Goal: Navigation & Orientation: Find specific page/section

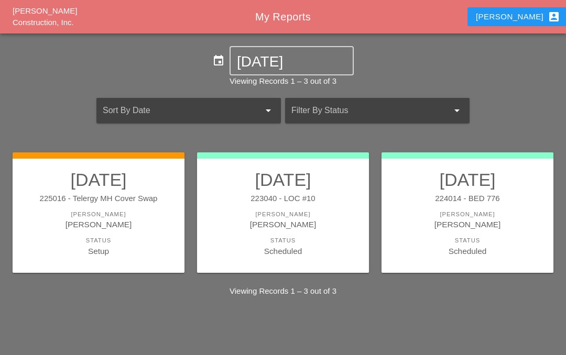
click at [117, 204] on link "[DATE] 225016 - Telergy MH Cover Swap [PERSON_NAME] [PERSON_NAME] Status Setup" at bounding box center [98, 213] width 151 height 88
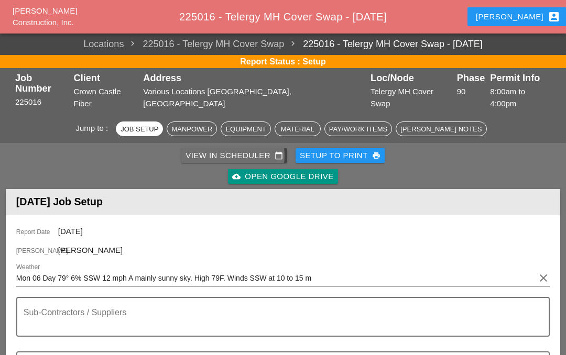
click at [234, 150] on div "View in Scheduler calendar_today" at bounding box center [233, 156] width 97 height 12
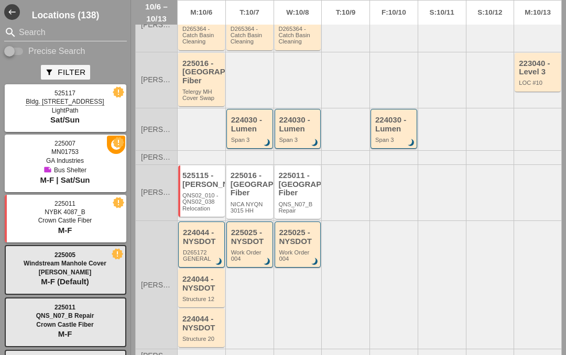
scroll to position [245, 0]
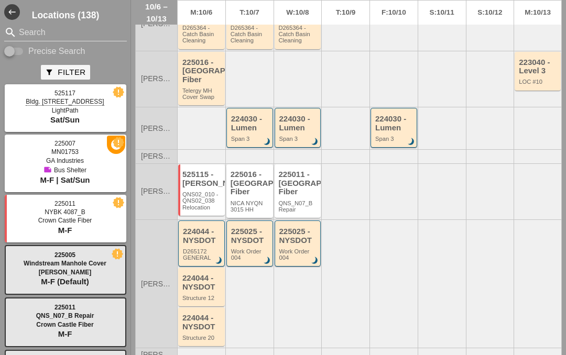
click at [247, 196] on div "225016 - [GEOGRAPHIC_DATA] Fiber" at bounding box center [250, 183] width 40 height 26
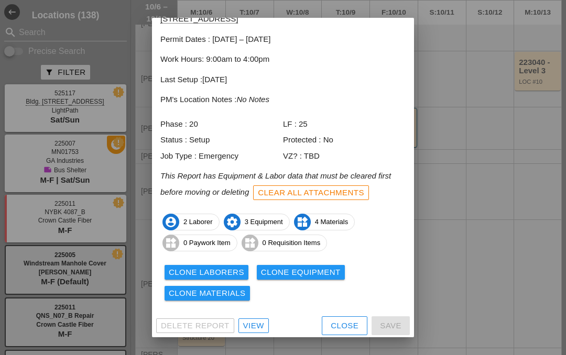
scroll to position [56, 0]
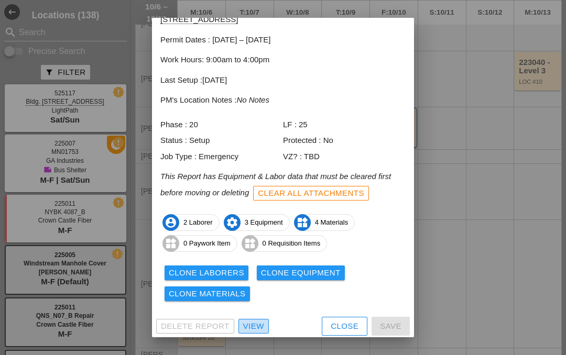
click at [254, 329] on link "View" at bounding box center [253, 326] width 30 height 15
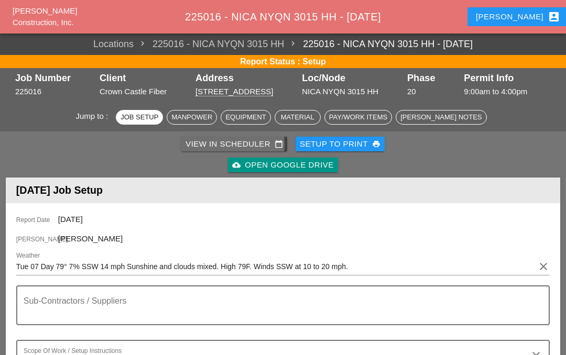
click at [232, 145] on div "View in Scheduler calendar_today" at bounding box center [233, 144] width 97 height 12
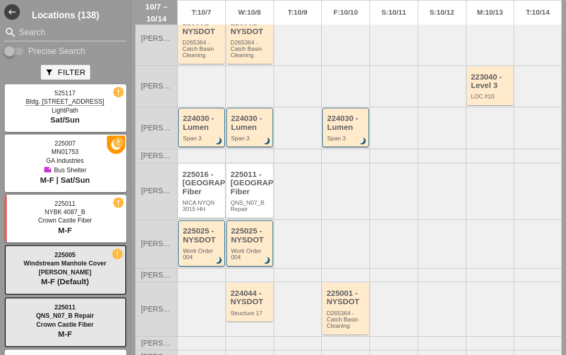
scroll to position [231, 0]
click at [247, 190] on div "225011 - [GEOGRAPHIC_DATA] Fiber" at bounding box center [250, 183] width 40 height 26
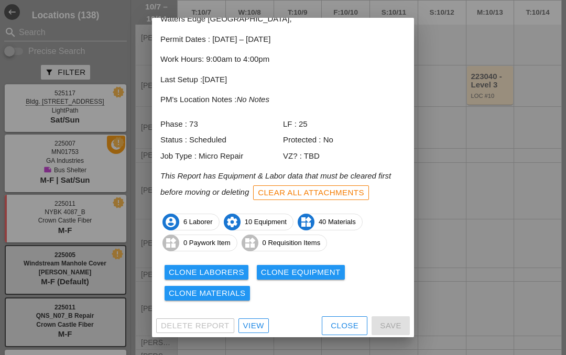
scroll to position [56, 0]
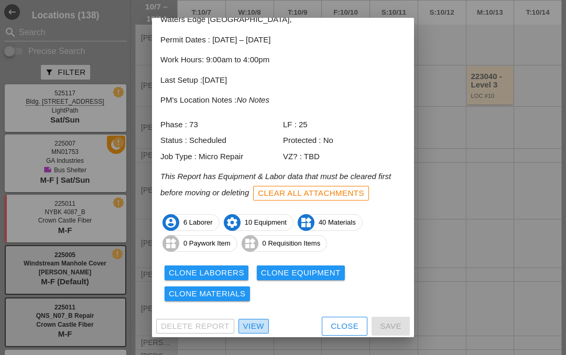
click at [258, 323] on div "View" at bounding box center [253, 327] width 21 height 12
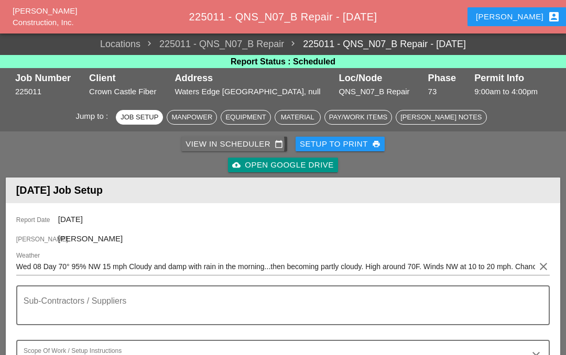
click at [245, 140] on div "View in Scheduler calendar_today" at bounding box center [233, 144] width 97 height 12
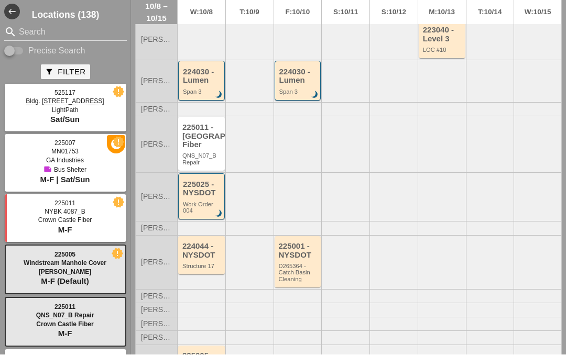
scroll to position [160, 0]
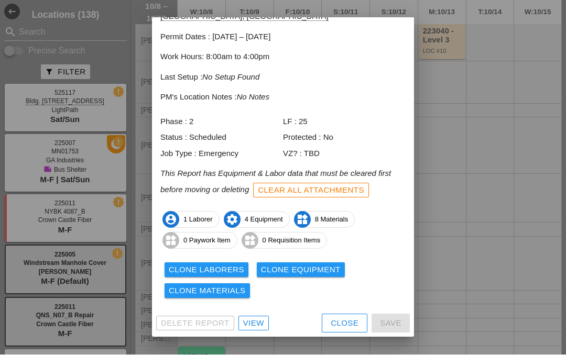
scroll to position [66, 0]
click at [248, 330] on link "View" at bounding box center [253, 323] width 30 height 15
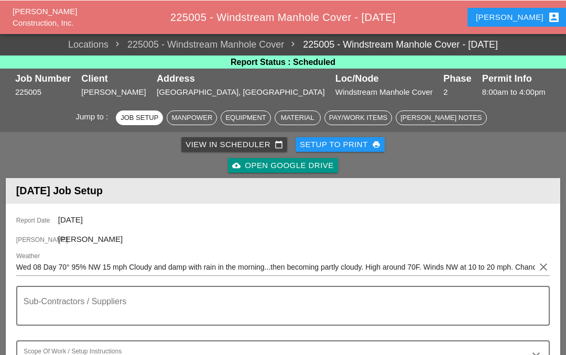
scroll to position [2, 0]
